Goal: Information Seeking & Learning: Learn about a topic

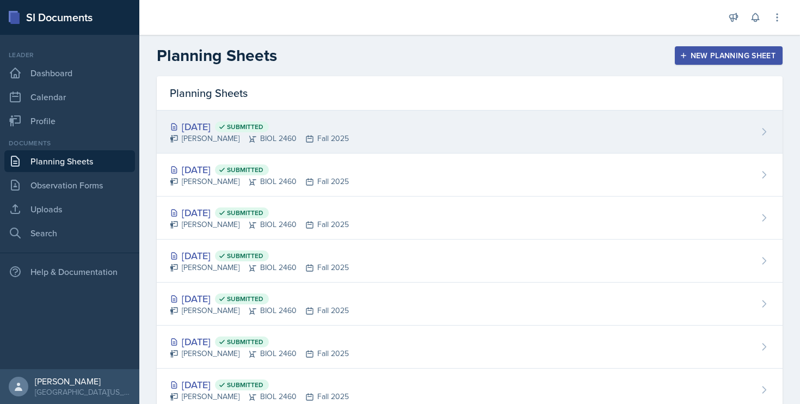
click at [215, 130] on div "[DATE] Submitted" at bounding box center [259, 126] width 179 height 15
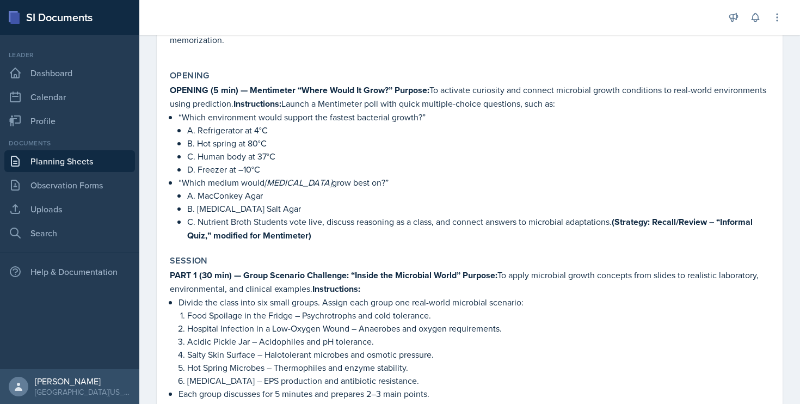
scroll to position [227, 0]
drag, startPoint x: 179, startPoint y: 116, endPoint x: 301, endPoint y: 116, distance: 122.0
click at [301, 116] on p "“Which environment would support the fastest bacterial growth?”" at bounding box center [474, 117] width 591 height 13
click at [321, 119] on p "“Which environment would support the fastest bacterial growth?”" at bounding box center [474, 117] width 591 height 13
drag, startPoint x: 184, startPoint y: 119, endPoint x: 419, endPoint y: 117, distance: 235.2
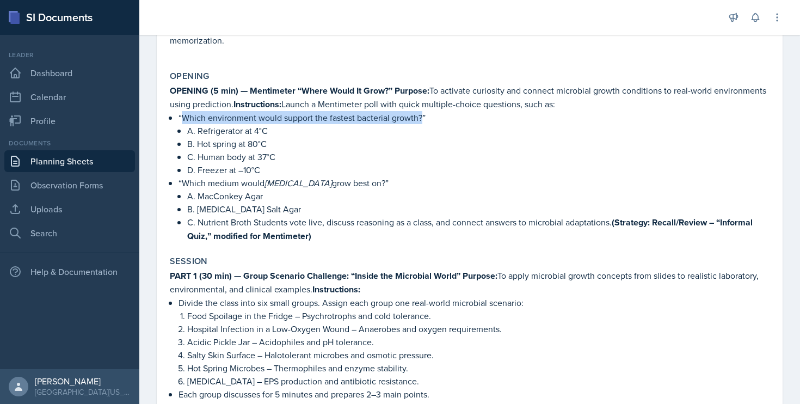
click at [419, 117] on p "“Which environment would support the fastest bacterial growth?”" at bounding box center [474, 117] width 591 height 13
copy p "Which environment would support the fastest bacterial growth"
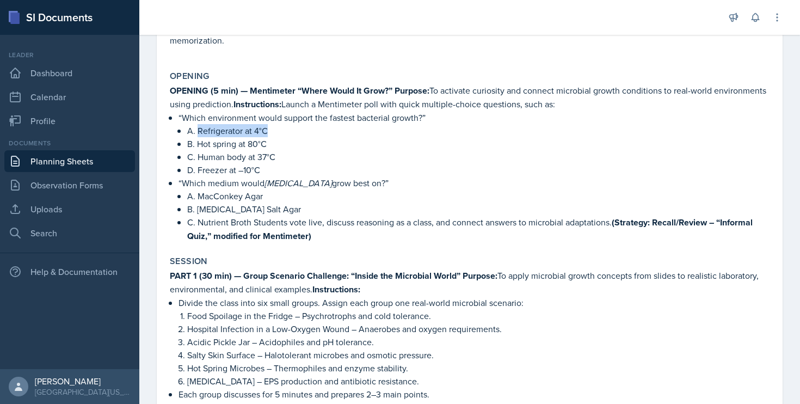
drag, startPoint x: 199, startPoint y: 130, endPoint x: 288, endPoint y: 131, distance: 88.8
click at [288, 131] on p "A. Refrigerator at 4°C" at bounding box center [478, 130] width 583 height 13
copy p "Refrigerator at 4°C"
drag, startPoint x: 198, startPoint y: 144, endPoint x: 270, endPoint y: 145, distance: 71.9
click at [270, 145] on p "B. Hot spring at 80°C" at bounding box center [478, 143] width 583 height 13
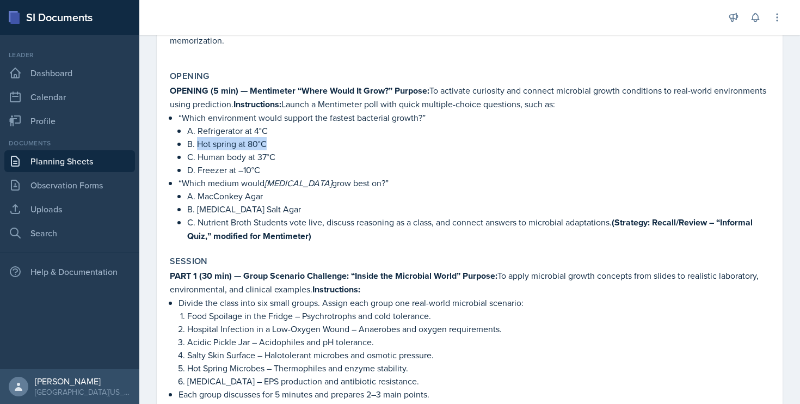
copy p "Hot spring at 80°C"
drag, startPoint x: 197, startPoint y: 157, endPoint x: 293, endPoint y: 162, distance: 96.0
click at [293, 162] on p "C. Human body at 37°C" at bounding box center [478, 156] width 583 height 13
copy p "Human body at 37°C"
drag, startPoint x: 199, startPoint y: 169, endPoint x: 273, endPoint y: 175, distance: 74.8
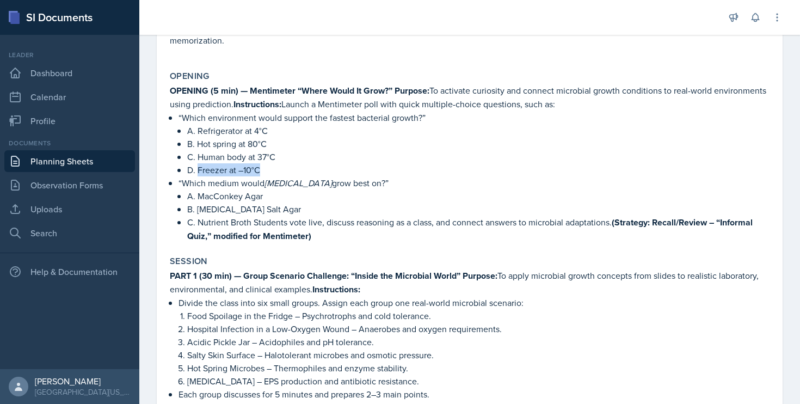
click at [273, 175] on p "D. Freezer at –10°C" at bounding box center [478, 169] width 583 height 13
copy p "Freezer at –10°C"
click at [225, 149] on p "B. Hot spring at 80°C" at bounding box center [478, 143] width 583 height 13
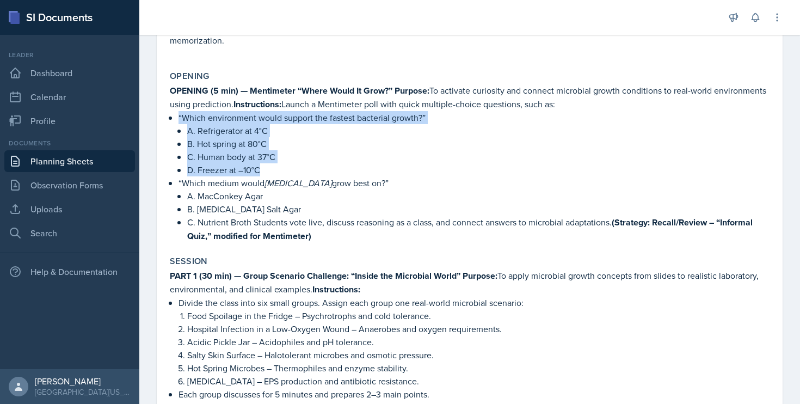
drag, startPoint x: 180, startPoint y: 115, endPoint x: 295, endPoint y: 172, distance: 128.6
click at [295, 172] on li "“Which environment would support the fastest bacterial growth?” A. Refrigerator…" at bounding box center [474, 143] width 591 height 65
copy li "“Which environment would support the fastest bacterial growth?” A. Refrigerator…"
click at [222, 180] on p "“Which medium would [MEDICAL_DATA] grow best on?”" at bounding box center [474, 182] width 591 height 13
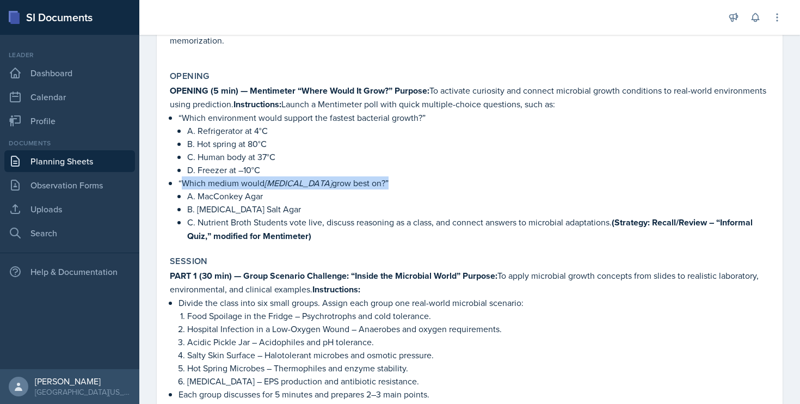
drag, startPoint x: 184, startPoint y: 183, endPoint x: 409, endPoint y: 183, distance: 225.4
click at [409, 183] on p "“Which medium would [MEDICAL_DATA] grow best on?”" at bounding box center [474, 182] width 591 height 13
copy p "Which medium would [MEDICAL_DATA] grow best on?"
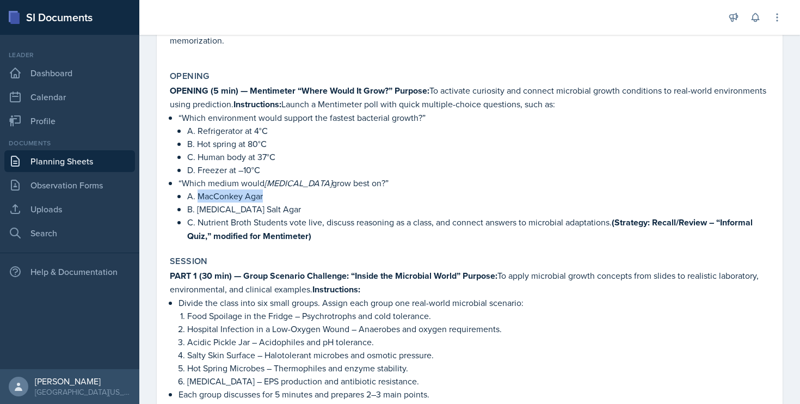
drag, startPoint x: 268, startPoint y: 199, endPoint x: 198, endPoint y: 195, distance: 69.8
click at [198, 195] on p "A. MacConkey Agar" at bounding box center [478, 195] width 583 height 13
copy p "MacConkey Agar"
drag, startPoint x: 198, startPoint y: 210, endPoint x: 281, endPoint y: 209, distance: 82.8
click at [281, 209] on p "B. [MEDICAL_DATA] Salt Agar" at bounding box center [478, 209] width 583 height 13
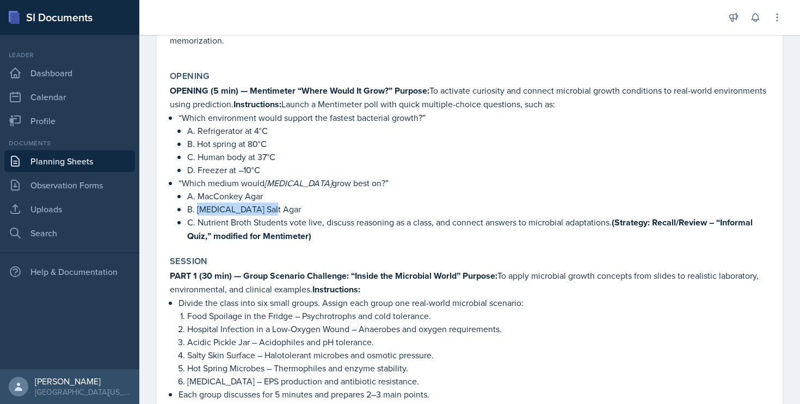
copy p "[MEDICAL_DATA] Salt Agar"
drag, startPoint x: 194, startPoint y: 224, endPoint x: 289, endPoint y: 223, distance: 94.2
click at [289, 223] on p "C. Nutrient Broth Students vote live, discuss reasoning as a class, and connect…" at bounding box center [478, 229] width 583 height 27
copy p "Nutrient Broth Students"
click at [212, 142] on p "B. Hot spring at 80°C" at bounding box center [478, 143] width 583 height 13
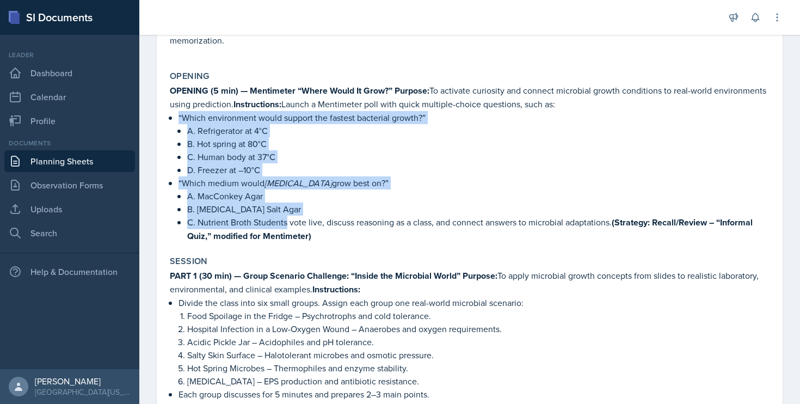
drag, startPoint x: 180, startPoint y: 114, endPoint x: 286, endPoint y: 222, distance: 151.7
click at [286, 222] on ul "“Which environment would support the fastest bacterial growth?” A. Refrigerator…" at bounding box center [474, 177] width 591 height 132
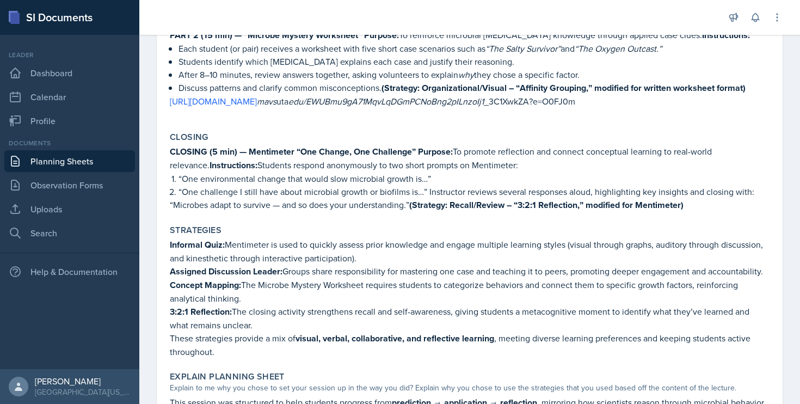
scroll to position [638, 0]
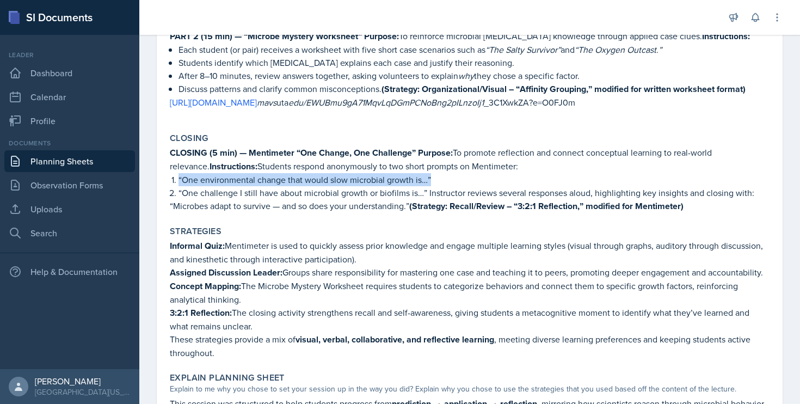
drag, startPoint x: 180, startPoint y: 181, endPoint x: 441, endPoint y: 181, distance: 261.4
click at [441, 181] on p "“One environmental change that would slow microbial growth is…”" at bounding box center [474, 179] width 591 height 13
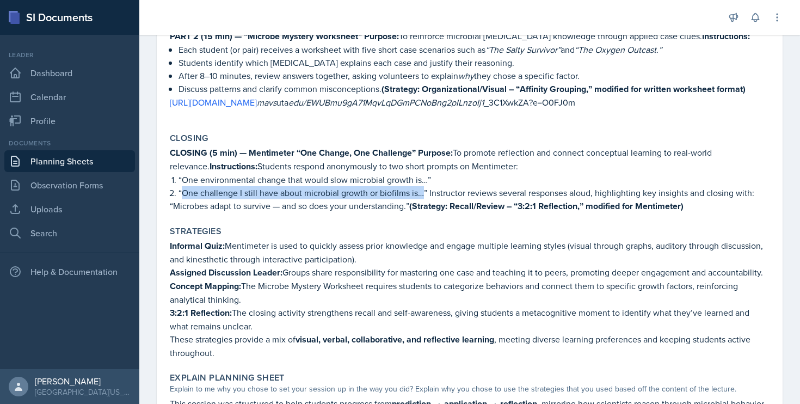
drag, startPoint x: 181, startPoint y: 195, endPoint x: 422, endPoint y: 187, distance: 241.4
click at [422, 187] on p "“One challenge I still have about microbial growth or biofilms is…” Instructor …" at bounding box center [474, 192] width 591 height 13
